Goal: Task Accomplishment & Management: Manage account settings

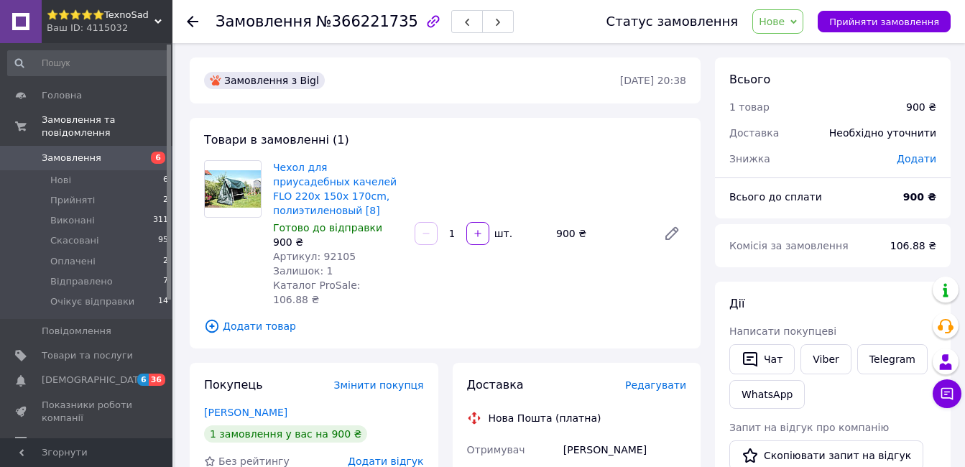
click at [91, 152] on span "Замовлення" at bounding box center [72, 158] width 60 height 13
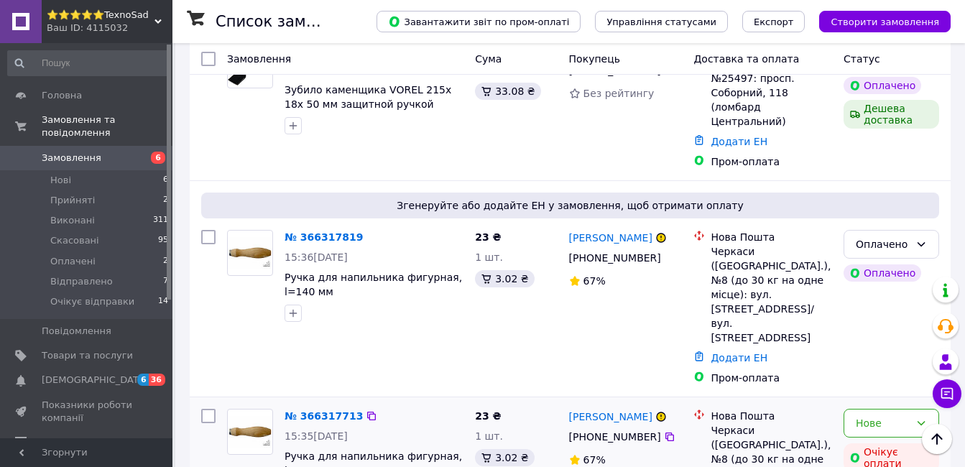
scroll to position [287, 0]
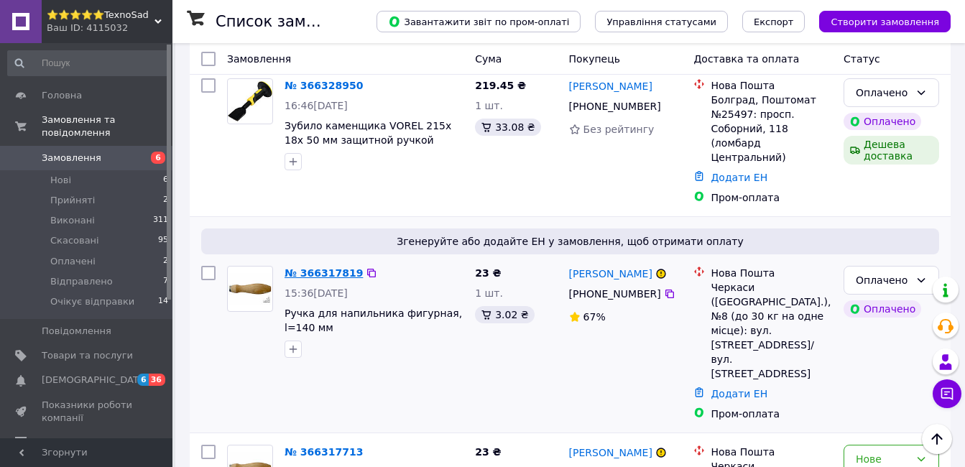
click at [320, 267] on link "№ 366317819" at bounding box center [323, 272] width 78 height 11
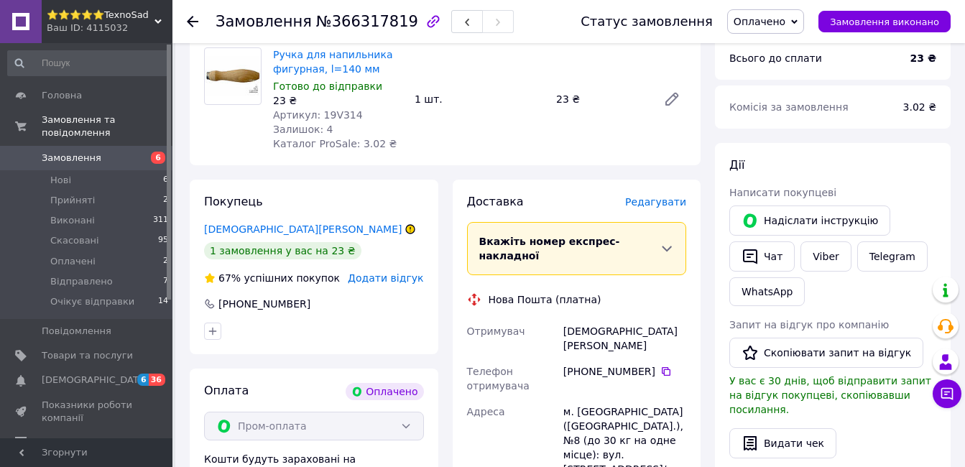
scroll to position [575, 0]
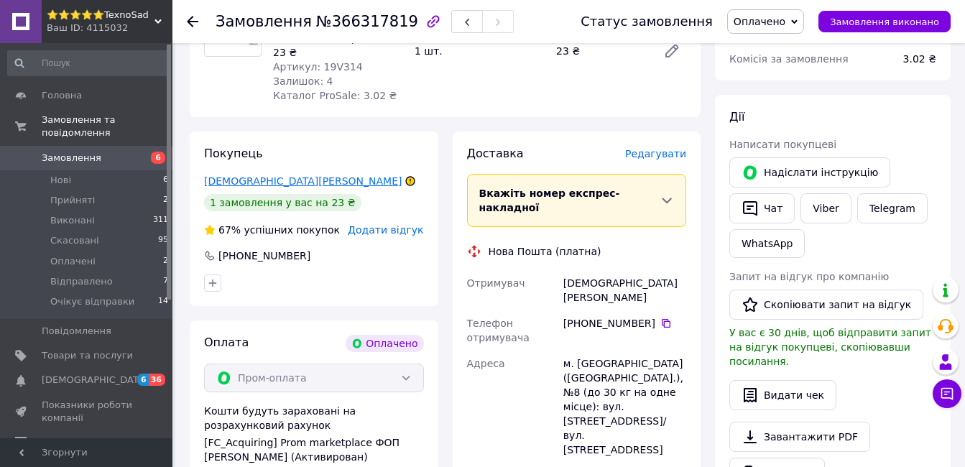
click at [247, 175] on link "[DEMOGRAPHIC_DATA][PERSON_NAME]" at bounding box center [303, 180] width 198 height 11
